Goal: Information Seeking & Learning: Learn about a topic

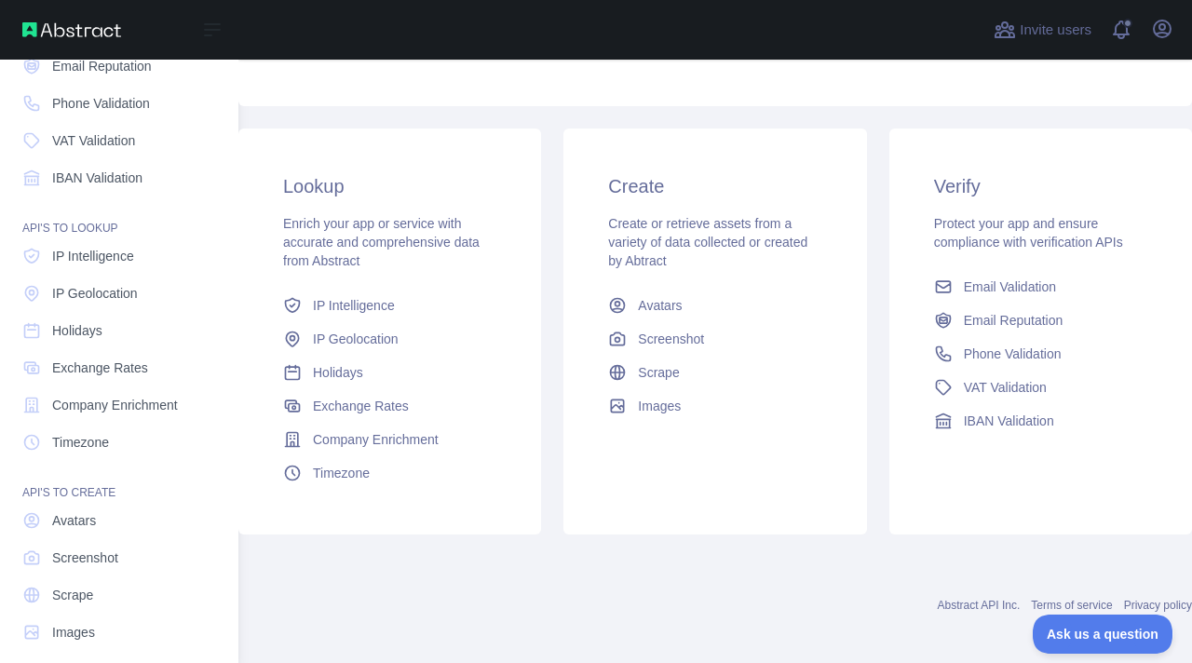
scroll to position [147, 0]
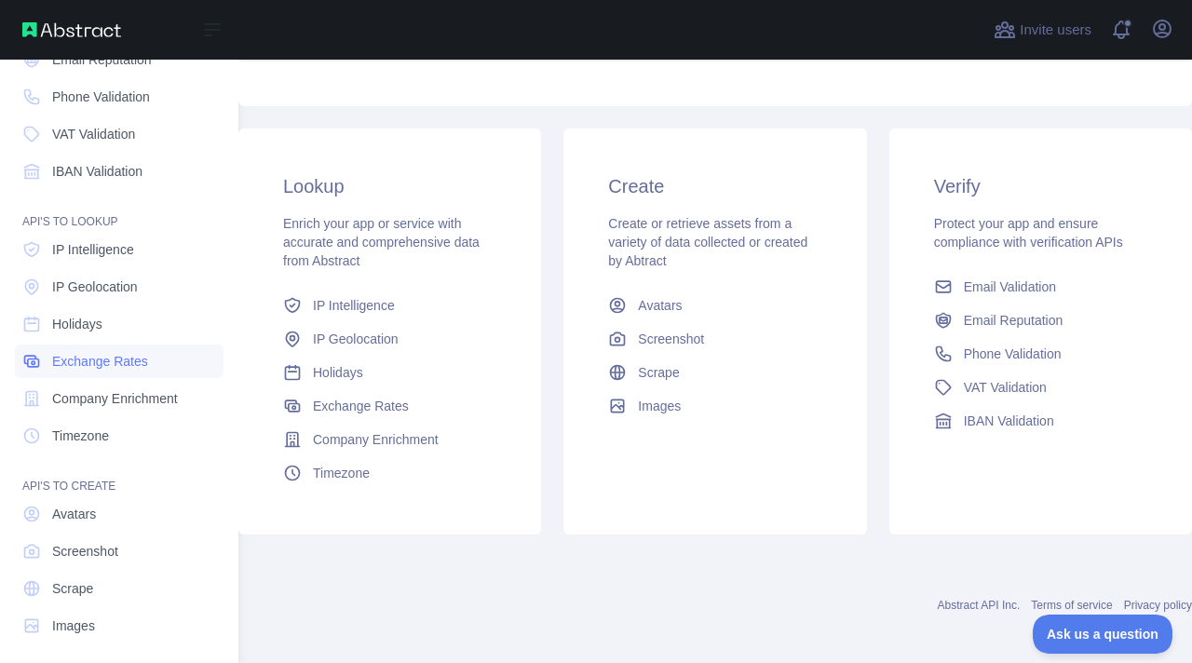
click at [122, 355] on span "Exchange Rates" at bounding box center [100, 361] width 96 height 19
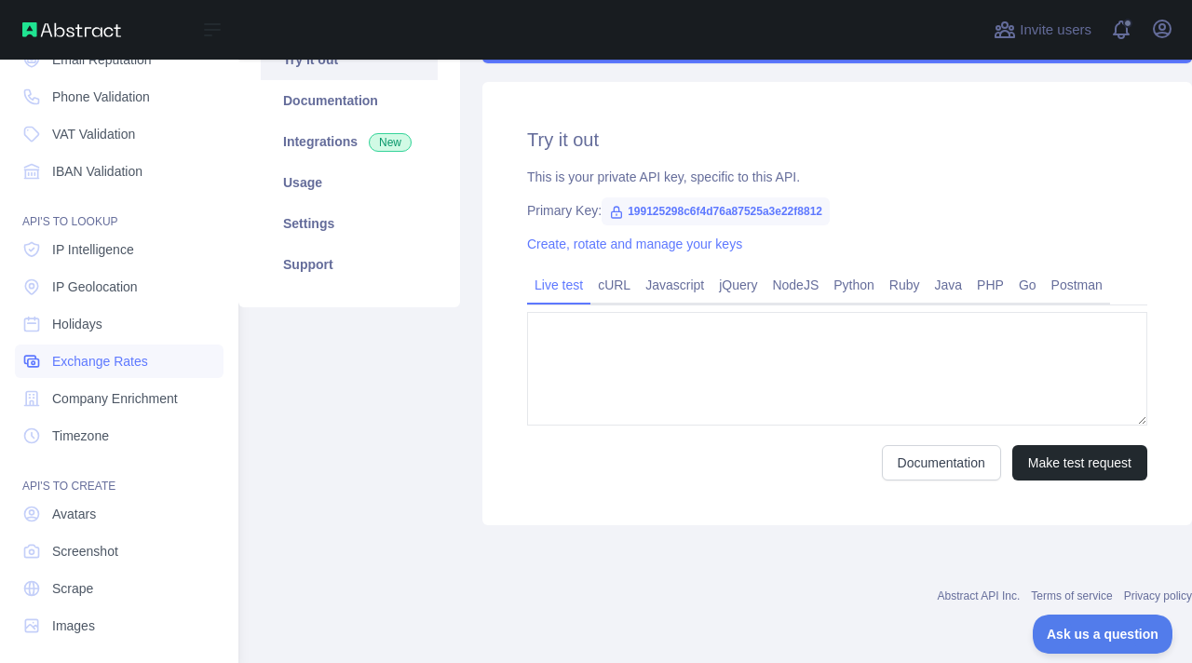
type textarea "**********"
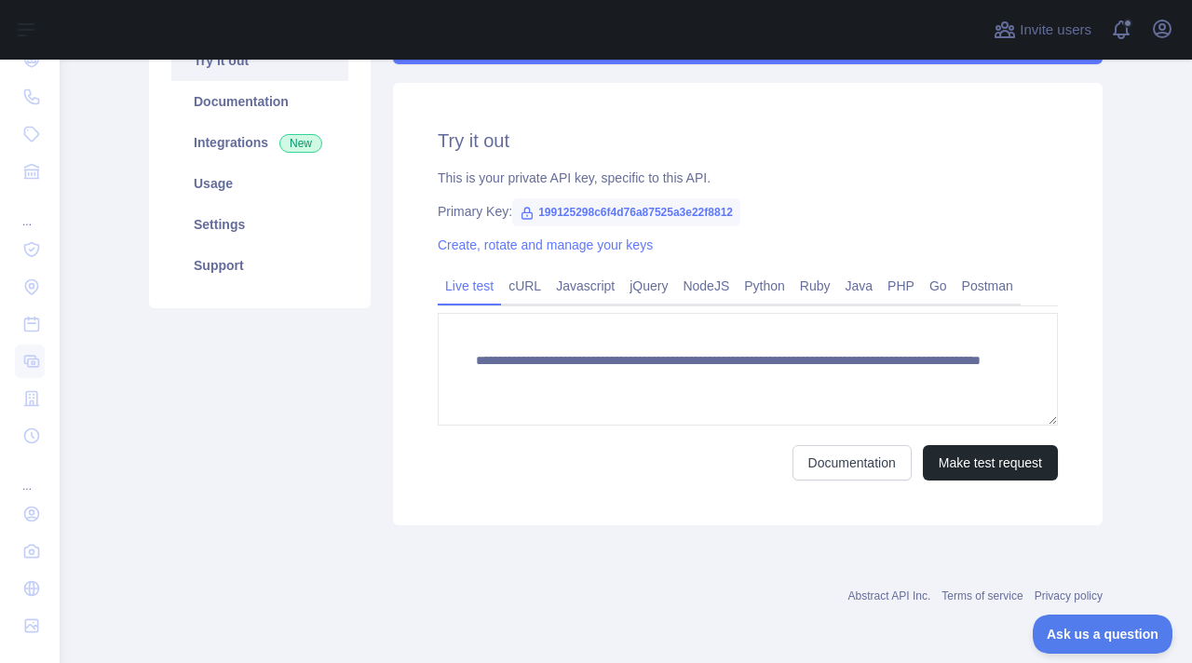
scroll to position [220, 0]
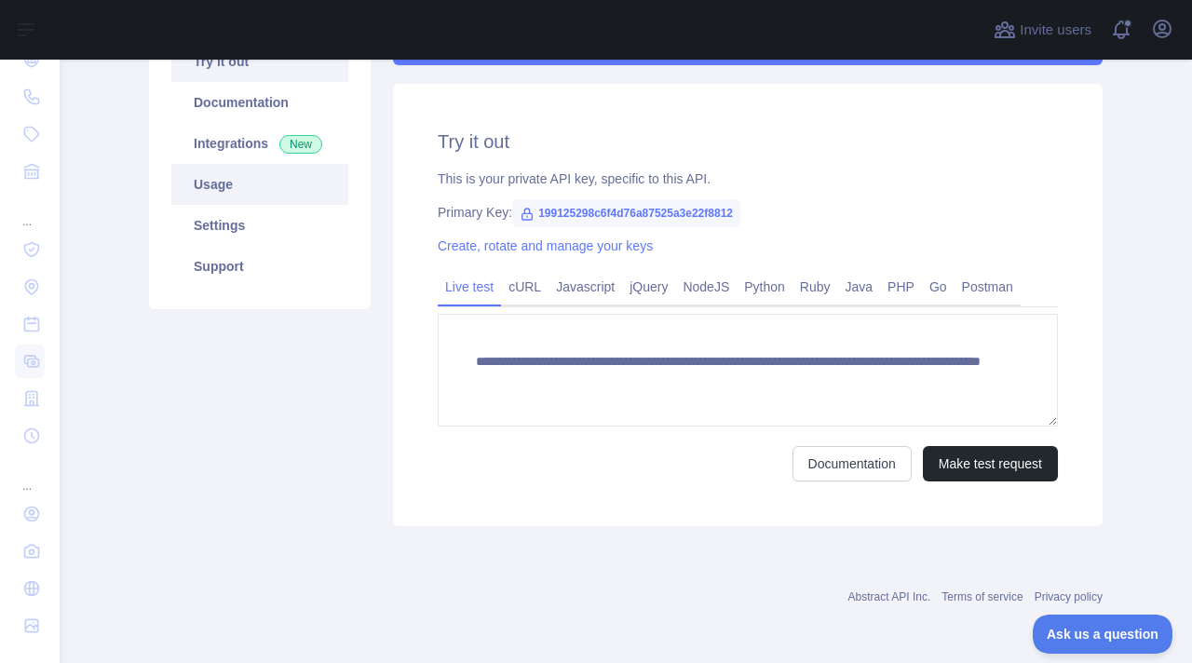
click at [292, 183] on link "Usage" at bounding box center [259, 184] width 177 height 41
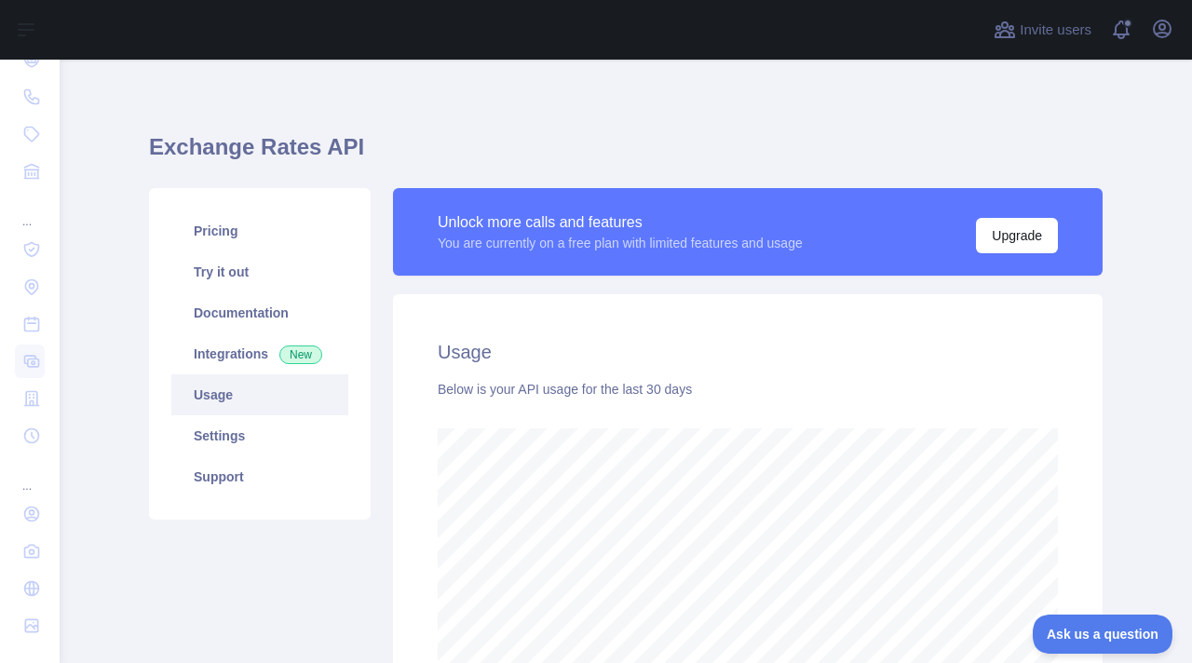
scroll to position [6, 0]
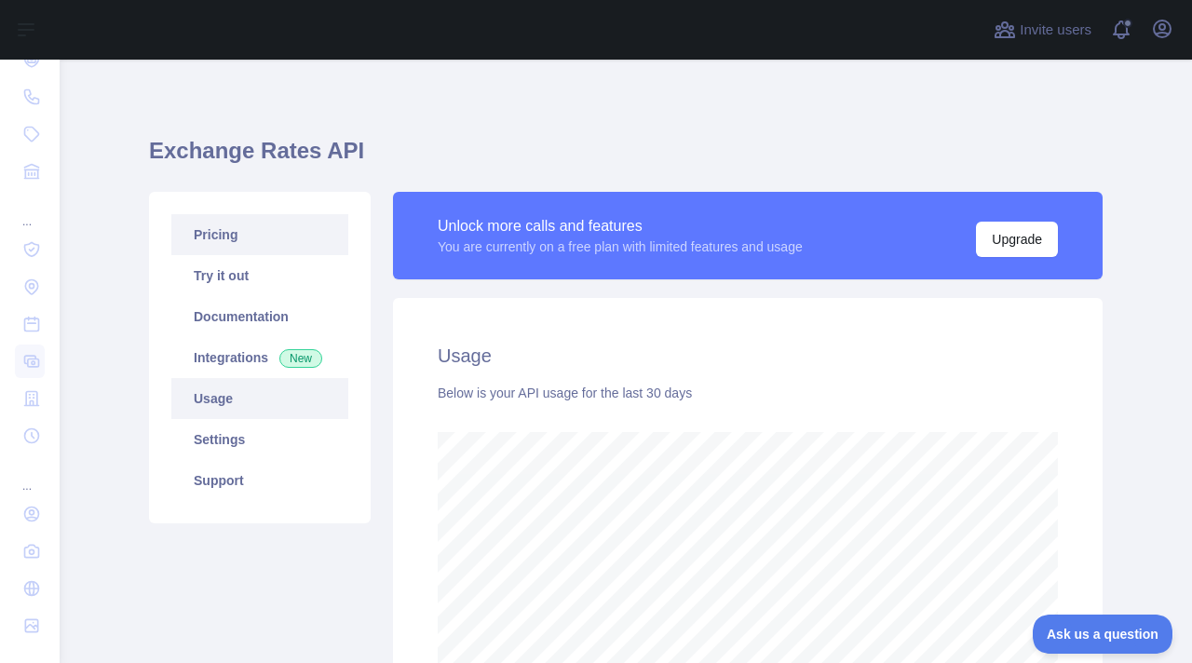
click at [276, 225] on link "Pricing" at bounding box center [259, 234] width 177 height 41
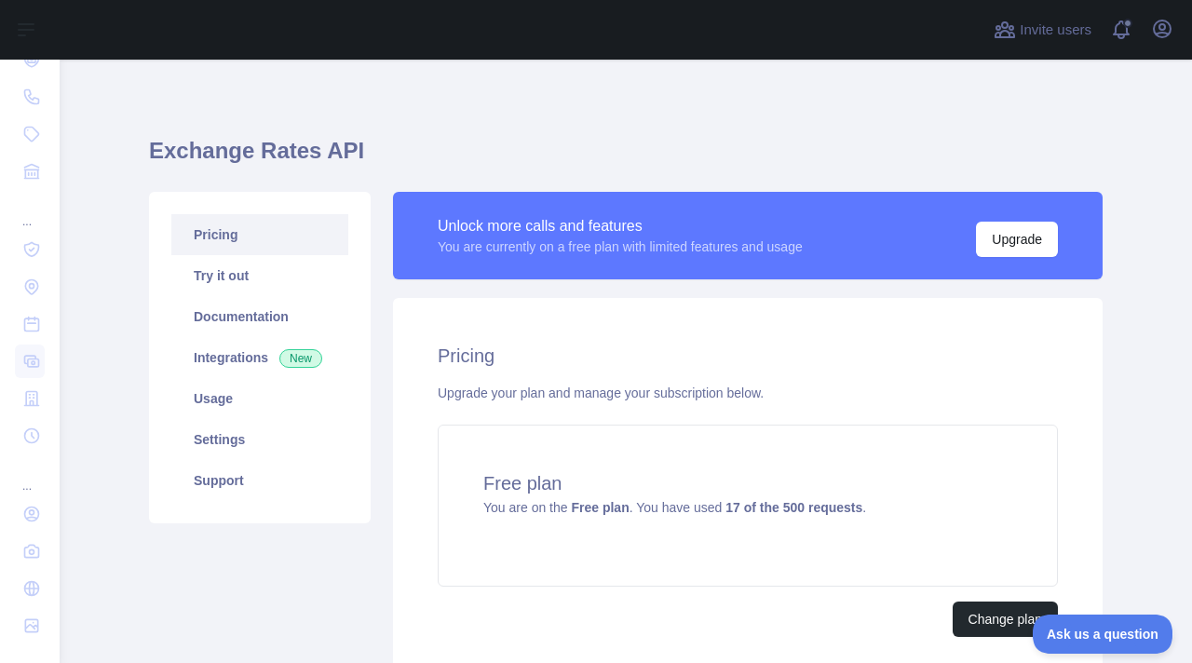
scroll to position [160, 0]
